Goal: Task Accomplishment & Management: Complete application form

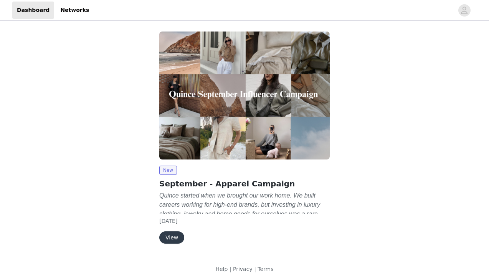
scroll to position [3, 0]
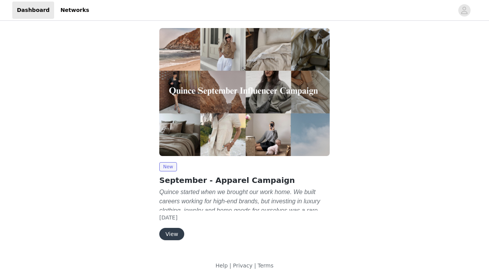
click at [170, 233] on button "View" at bounding box center [171, 234] width 25 height 12
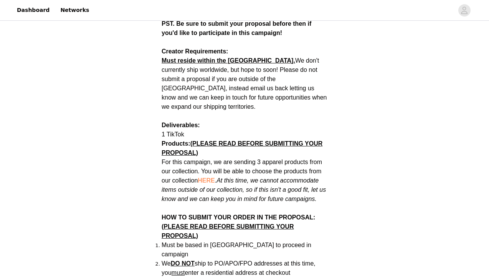
scroll to position [341, 0]
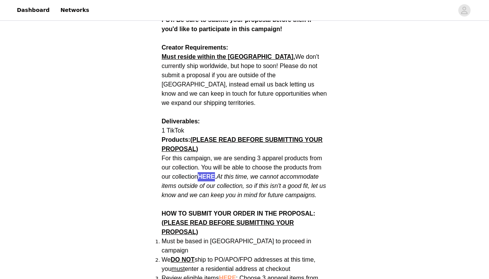
drag, startPoint x: 207, startPoint y: 166, endPoint x: 419, endPoint y: 0, distance: 269.0
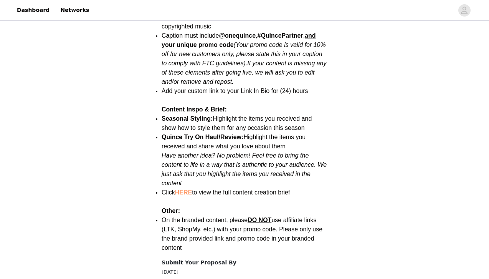
scroll to position [924, 0]
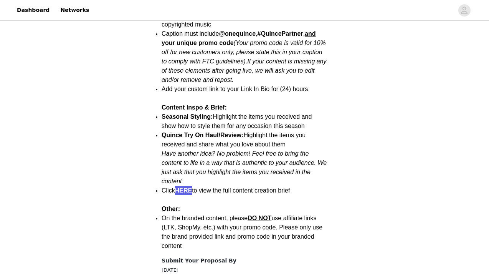
drag, startPoint x: 185, startPoint y: 175, endPoint x: 396, endPoint y: 1, distance: 273.7
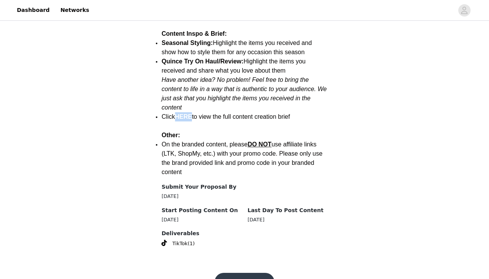
scroll to position [1001, 0]
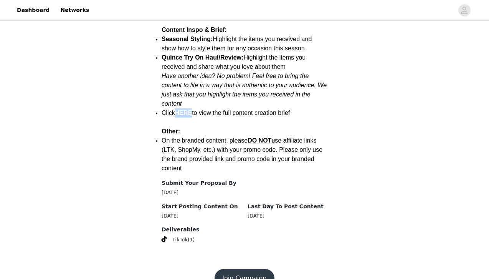
click at [250, 269] on button "Join Campaign" at bounding box center [244, 278] width 59 height 18
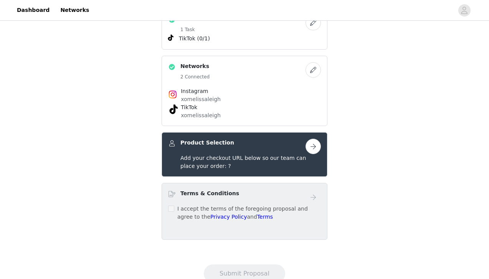
scroll to position [204, 0]
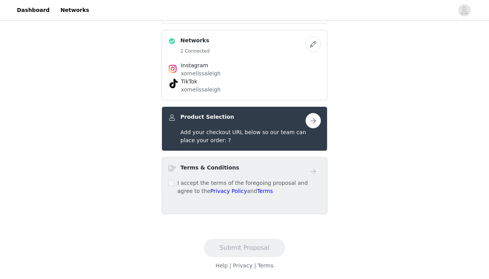
click at [313, 120] on button "button" at bounding box center [312, 120] width 15 height 15
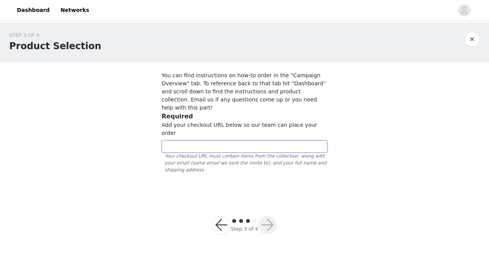
click at [299, 140] on input "text" at bounding box center [245, 146] width 166 height 12
paste input "[URL][DOMAIN_NAME]"
type input "[URL][DOMAIN_NAME]"
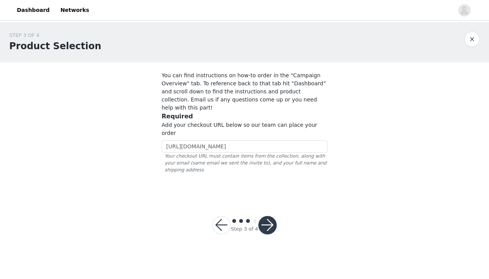
click at [272, 216] on button "button" at bounding box center [267, 225] width 18 height 18
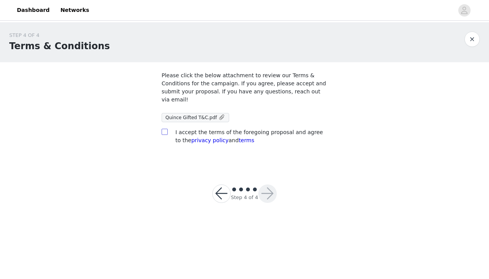
click at [167, 132] on span at bounding box center [165, 132] width 6 height 6
click at [167, 132] on input "checkbox" at bounding box center [164, 131] width 5 height 5
checkbox input "true"
click at [271, 200] on button "button" at bounding box center [267, 193] width 18 height 18
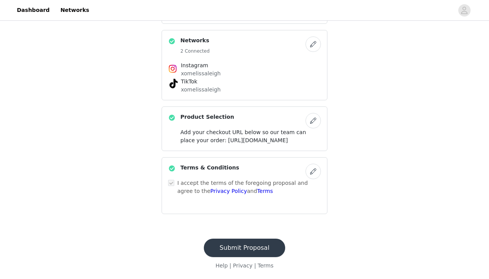
scroll to position [228, 0]
click at [246, 252] on button "Submit Proposal" at bounding box center [244, 247] width 81 height 18
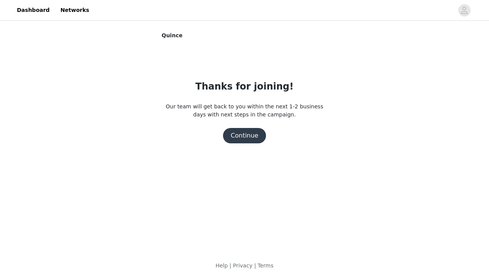
scroll to position [0, 0]
